Goal: Information Seeking & Learning: Check status

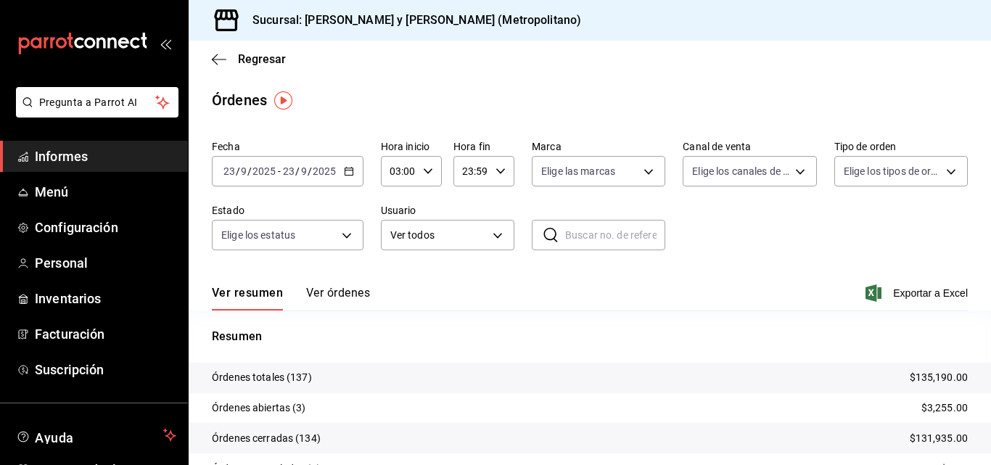
click at [100, 144] on link "Informes" at bounding box center [94, 156] width 188 height 31
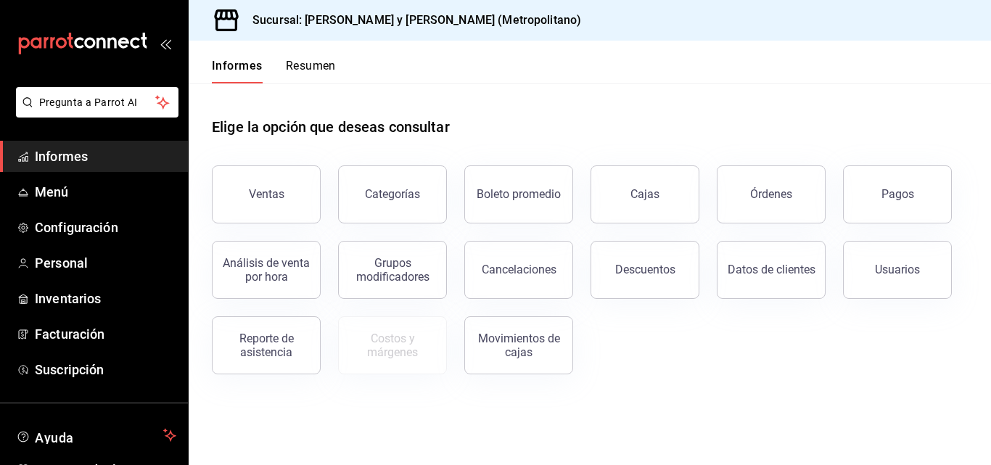
click at [266, 196] on font "Ventas" at bounding box center [267, 194] width 36 height 14
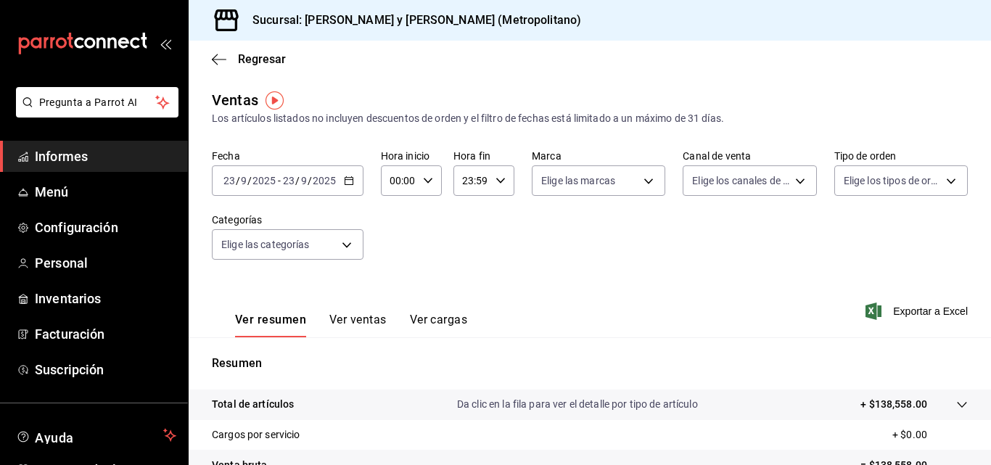
click at [425, 181] on \(Stroke\) "button" at bounding box center [428, 180] width 9 height 5
click at [399, 253] on font "03" at bounding box center [396, 250] width 12 height 12
type input "03:00"
click at [911, 356] on div at bounding box center [495, 232] width 991 height 465
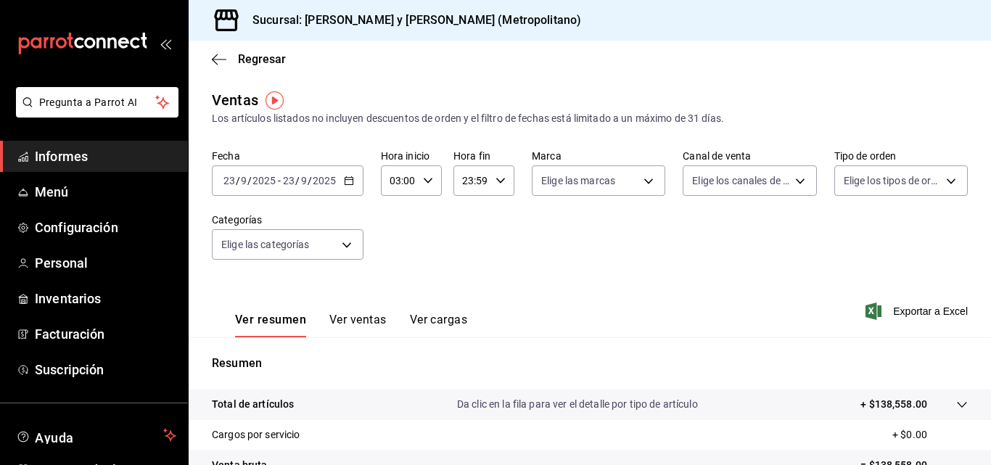
click at [962, 398] on tr "Total de artículos Da clic en la fila para ver el detalle por tipo de artículo …" at bounding box center [590, 405] width 803 height 30
